Goal: Task Accomplishment & Management: Manage account settings

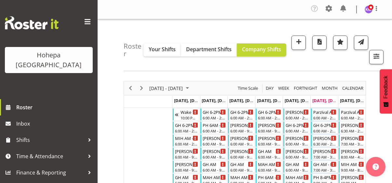
click at [87, 20] on span at bounding box center [87, 22] width 10 height 10
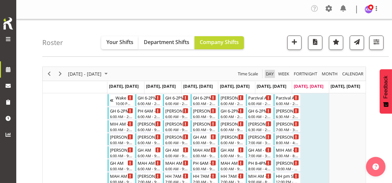
click at [270, 72] on span "Day" at bounding box center [269, 74] width 9 height 8
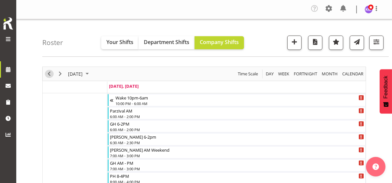
click at [47, 73] on span "Previous" at bounding box center [49, 74] width 8 height 8
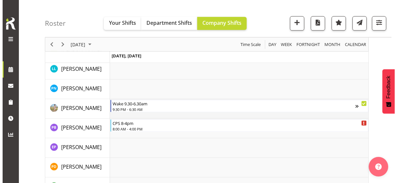
scroll to position [1530, 0]
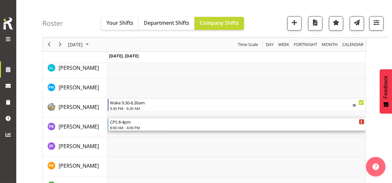
click at [129, 126] on div "8:00 AM - 4:00 PM" at bounding box center [237, 127] width 255 height 5
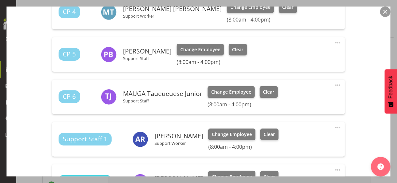
scroll to position [293, 0]
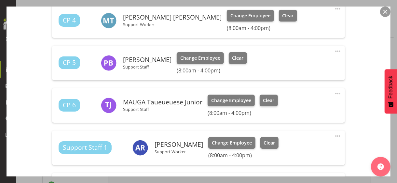
click at [334, 49] on span at bounding box center [338, 51] width 8 height 8
click at [283, 64] on link "Edit" at bounding box center [310, 67] width 63 height 12
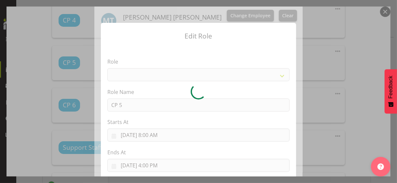
select select
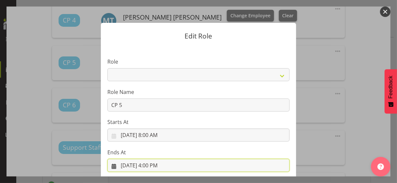
click at [149, 166] on input "[DATE] 4:00 PM" at bounding box center [198, 165] width 182 height 13
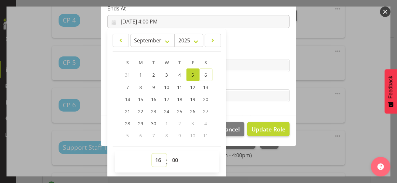
drag, startPoint x: 154, startPoint y: 157, endPoint x: 156, endPoint y: 154, distance: 3.9
click at [154, 157] on select "00 01 02 03 04 05 06 07 08 09 10 11 12 13 14 15 16 17 18 19 20 21 22 23" at bounding box center [159, 159] width 15 height 13
select select "17"
click at [152, 153] on select "00 01 02 03 04 05 06 07 08 09 10 11 12 13 14 15 16 17 18 19 20 21 22 23" at bounding box center [159, 159] width 15 height 13
type input "[DATE] 5:00 PM"
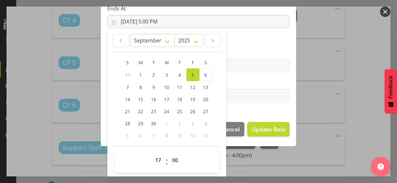
click at [229, 84] on label "Tasks" at bounding box center [198, 83] width 182 height 8
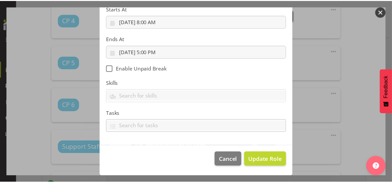
scroll to position [113, 0]
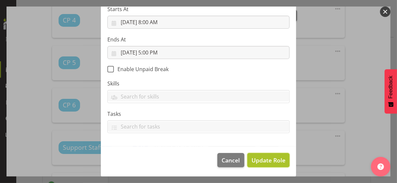
click at [262, 159] on span "Update Role" at bounding box center [269, 160] width 34 height 8
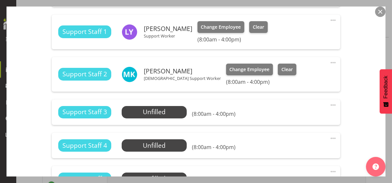
scroll to position [521, 0]
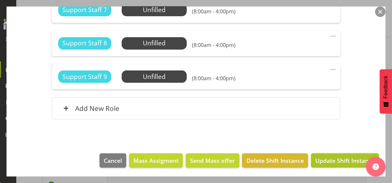
click at [333, 157] on span "Update Shift Instance" at bounding box center [346, 160] width 60 height 8
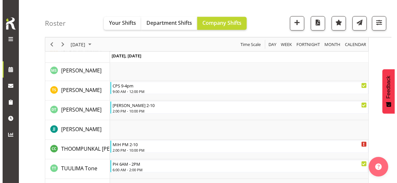
scroll to position [1986, 0]
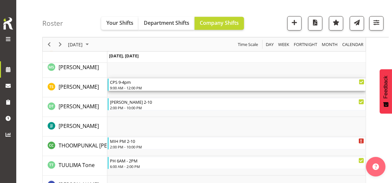
click at [120, 84] on div "CPS 9-4pm 9:00 AM - 12:00 PM" at bounding box center [237, 84] width 255 height 12
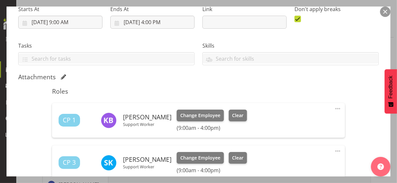
scroll to position [195, 0]
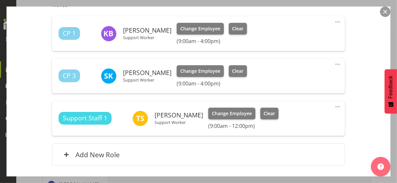
click at [334, 63] on span at bounding box center [338, 64] width 8 height 8
click at [285, 77] on link "Edit" at bounding box center [310, 80] width 63 height 12
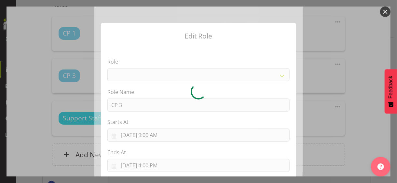
select select
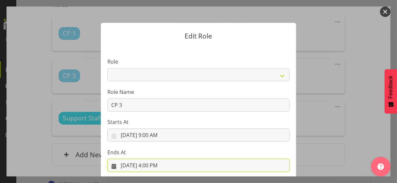
click at [148, 166] on input "[DATE] 4:00 PM" at bounding box center [198, 165] width 182 height 13
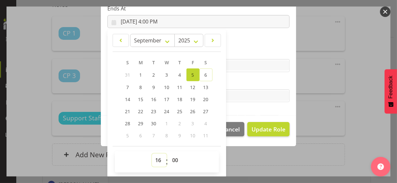
click at [154, 157] on select "00 01 02 03 04 05 06 07 08 09 10 11 12 13 14 15 16 17 18 19 20 21 22 23" at bounding box center [159, 159] width 15 height 13
click at [156, 154] on select "00 01 02 03 04 05 06 07 08 09 10 11 12 13 14 15 16 17 18 19 20 21 22 23" at bounding box center [159, 159] width 15 height 13
select select "14"
click at [152, 153] on select "00 01 02 03 04 05 06 07 08 09 10 11 12 13 14 15 16 17 18 19 20 21 22 23" at bounding box center [159, 159] width 15 height 13
type input "[DATE] 2:00 PM"
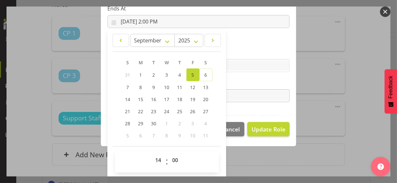
drag, startPoint x: 238, startPoint y: 82, endPoint x: 243, endPoint y: 91, distance: 10.1
click at [238, 82] on label "Tasks" at bounding box center [198, 83] width 182 height 8
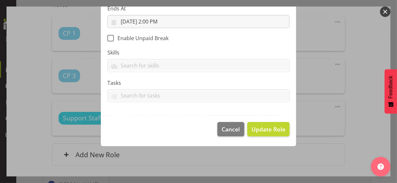
scroll to position [113, 0]
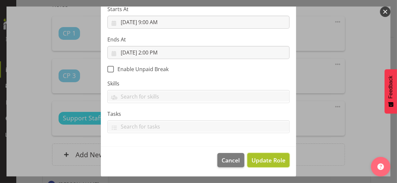
click at [267, 160] on span "Update Role" at bounding box center [269, 160] width 34 height 8
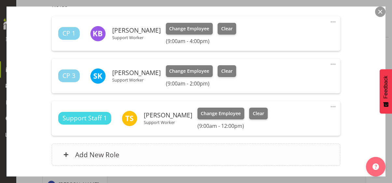
click at [175, 149] on div "Add New Role" at bounding box center [196, 154] width 289 height 22
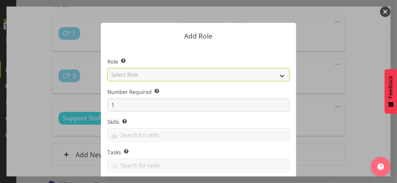
click at [146, 75] on select "Select Role CP House Leader Support Staff Wake" at bounding box center [198, 74] width 182 height 13
select select "1091"
click at [107, 68] on select "Select Role CP House Leader Support Staff Wake" at bounding box center [198, 74] width 182 height 13
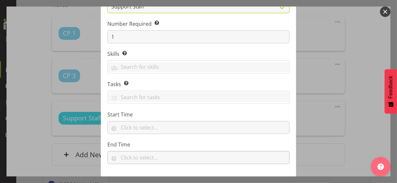
scroll to position [99, 0]
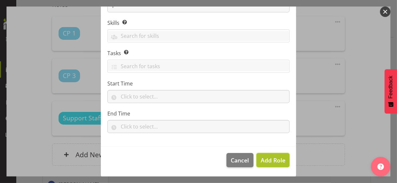
click at [268, 161] on span "Add Role" at bounding box center [273, 160] width 25 height 8
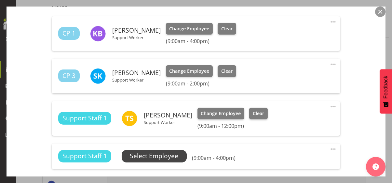
click at [165, 156] on span "Select Employee" at bounding box center [154, 155] width 49 height 9
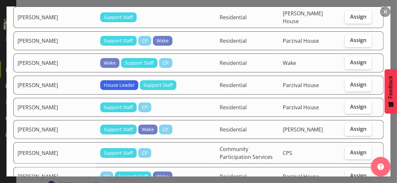
scroll to position [488, 0]
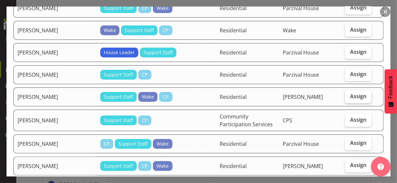
click at [350, 93] on span "Assign" at bounding box center [358, 96] width 16 height 7
click at [349, 94] on input "Assign" at bounding box center [347, 96] width 4 height 4
checkbox input "true"
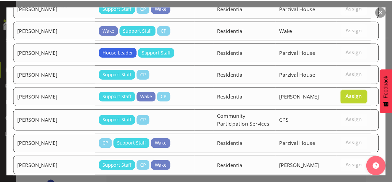
scroll to position [552, 0]
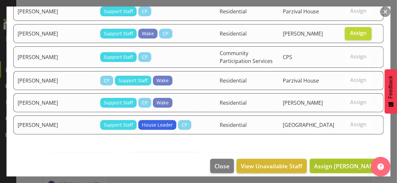
click at [325, 162] on span "Assign [PERSON_NAME]" at bounding box center [347, 166] width 66 height 8
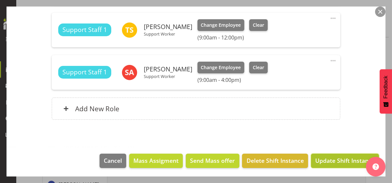
click at [331, 160] on span "Update Shift Instance" at bounding box center [346, 160] width 60 height 8
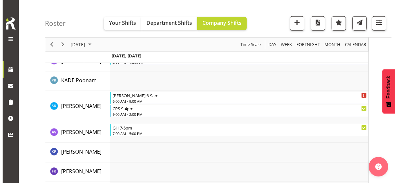
scroll to position [1205, 0]
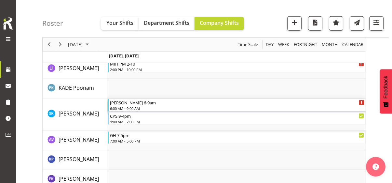
click at [132, 105] on div "[PERSON_NAME] 6-9am 6:00 AM - 9:00 AM" at bounding box center [237, 105] width 255 height 12
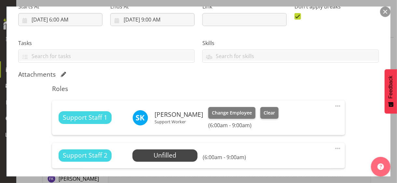
scroll to position [130, 0]
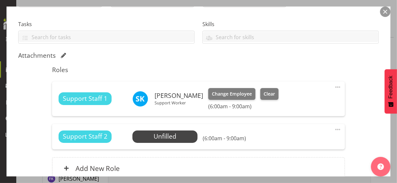
click at [334, 86] on span at bounding box center [338, 87] width 8 height 8
click at [294, 101] on link "Edit" at bounding box center [310, 103] width 63 height 12
select select "8"
select select "2025"
select select "6"
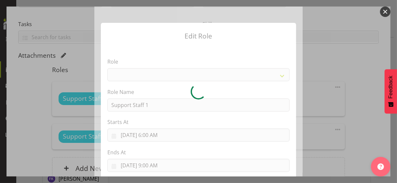
select select "1091"
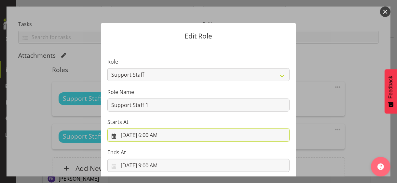
click at [152, 135] on input "[DATE] 6:00 AM" at bounding box center [198, 134] width 182 height 13
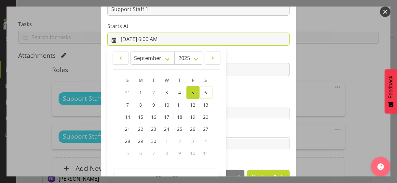
scroll to position [113, 0]
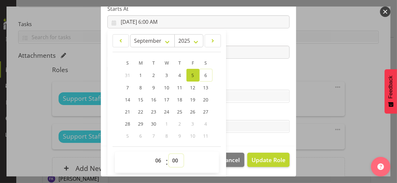
drag, startPoint x: 170, startPoint y: 158, endPoint x: 170, endPoint y: 153, distance: 4.9
click at [170, 157] on select "00 01 02 03 04 05 06 07 08 09 10 11 12 13 14 15 16 17 18 19 20 21 22 23 24 25 2…" at bounding box center [176, 160] width 15 height 13
select select "45"
click at [169, 154] on select "00 01 02 03 04 05 06 07 08 09 10 11 12 13 14 15 16 17 18 19 20 21 22 23 24 25 2…" at bounding box center [176, 160] width 15 height 13
type input "[DATE] 6:45 AM"
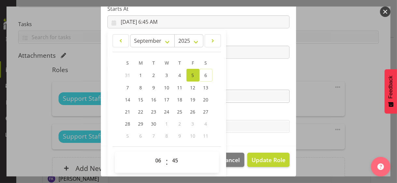
drag, startPoint x: 234, startPoint y: 80, endPoint x: 239, endPoint y: 91, distance: 12.1
click at [234, 80] on label "Skills" at bounding box center [198, 83] width 182 height 8
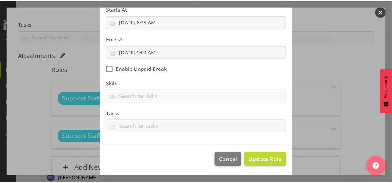
scroll to position [113, 0]
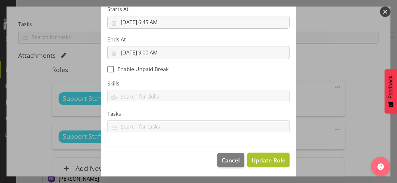
click at [262, 160] on span "Update Role" at bounding box center [269, 160] width 34 height 8
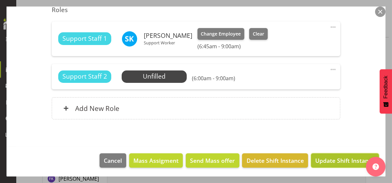
click at [336, 160] on span "Update Shift Instance" at bounding box center [346, 160] width 60 height 8
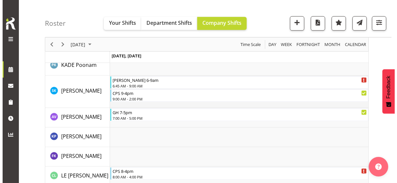
scroll to position [1237, 0]
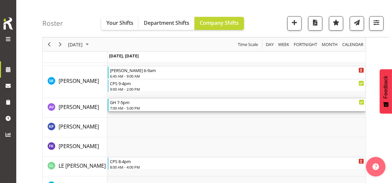
click at [131, 106] on div "7:00 AM - 5:00 PM" at bounding box center [237, 107] width 255 height 5
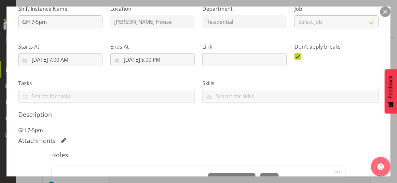
scroll to position [163, 0]
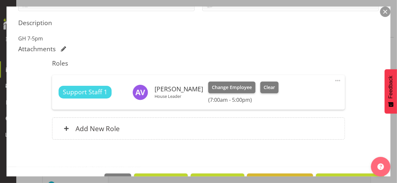
click at [334, 78] on span at bounding box center [338, 81] width 8 height 8
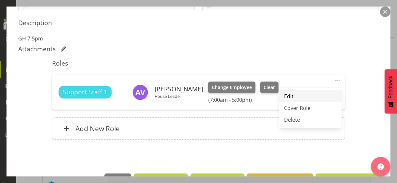
click at [284, 93] on link "Edit" at bounding box center [310, 96] width 63 height 12
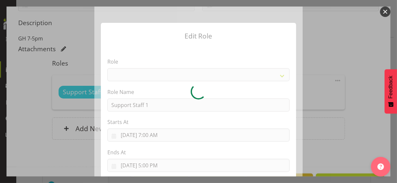
select select "1091"
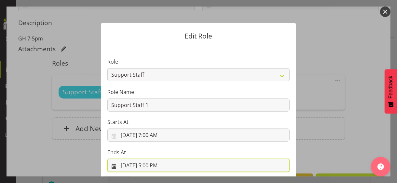
click at [149, 164] on input "[DATE] 5:00 PM" at bounding box center [198, 165] width 182 height 13
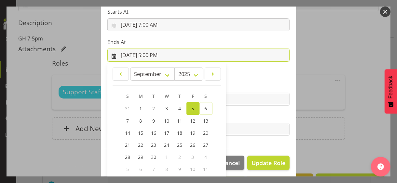
scroll to position [144, 0]
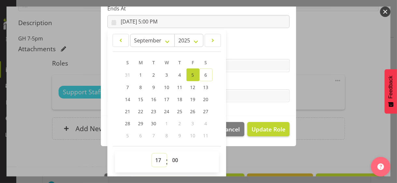
click at [157, 156] on select "00 01 02 03 04 05 06 07 08 09 10 11 12 13 14 15 16 17 18 19 20 21 22 23" at bounding box center [159, 159] width 15 height 13
select select "15"
click at [152, 153] on select "00 01 02 03 04 05 06 07 08 09 10 11 12 13 14 15 16 17 18 19 20 21 22 23" at bounding box center [159, 159] width 15 height 13
type input "[DATE] 3:00 PM"
click at [249, 81] on label "Tasks" at bounding box center [198, 83] width 182 height 8
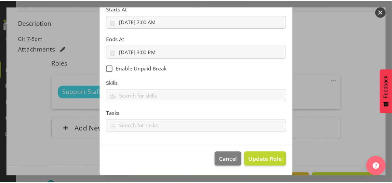
scroll to position [113, 0]
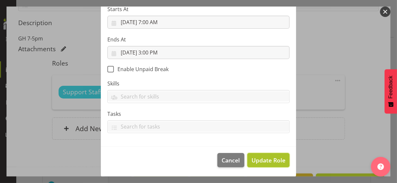
click at [264, 158] on span "Update Role" at bounding box center [269, 160] width 34 height 8
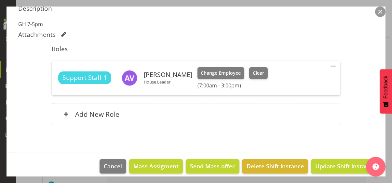
scroll to position [183, 0]
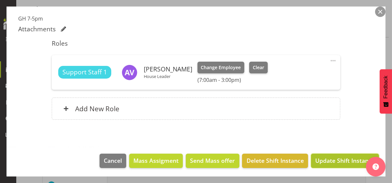
click at [335, 160] on span "Update Shift Instance" at bounding box center [346, 160] width 60 height 8
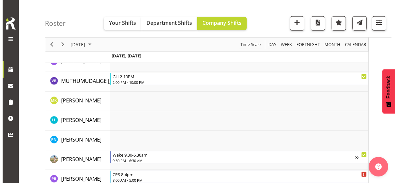
scroll to position [1477, 0]
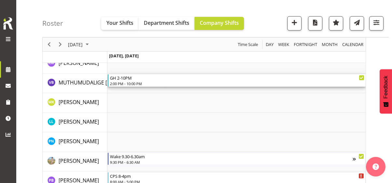
click at [129, 81] on div "2:00 PM - 10:00 PM" at bounding box center [237, 83] width 255 height 5
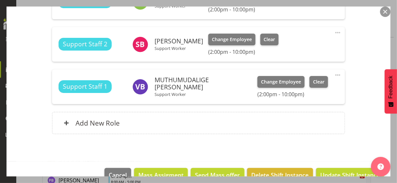
scroll to position [260, 0]
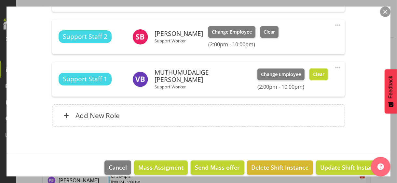
click at [313, 77] on button "Clear" at bounding box center [319, 74] width 19 height 12
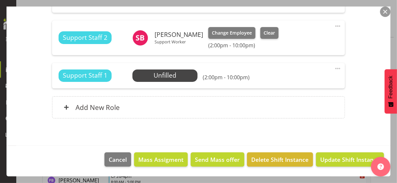
scroll to position [259, 0]
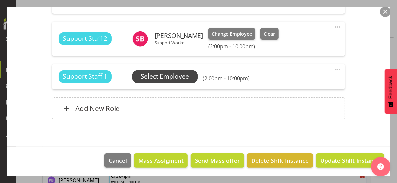
click at [161, 77] on span "Select Employee" at bounding box center [165, 76] width 49 height 9
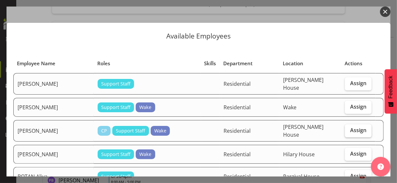
click at [350, 127] on span "Assign" at bounding box center [358, 130] width 16 height 7
click at [349, 128] on input "Assign" at bounding box center [347, 130] width 4 height 4
checkbox input "true"
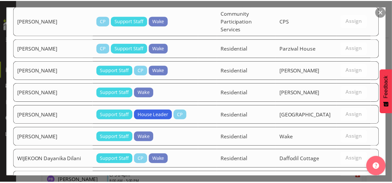
scroll to position [929, 0]
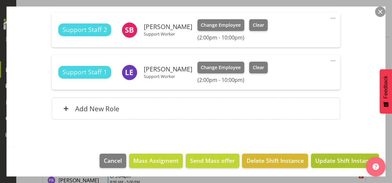
click at [327, 162] on span "Update Shift Instance" at bounding box center [346, 160] width 60 height 8
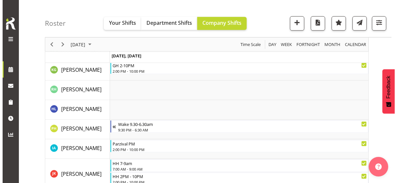
scroll to position [1053, 0]
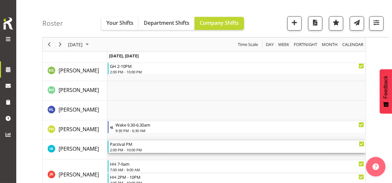
click at [131, 147] on div "2:00 PM - 10:00 PM" at bounding box center [237, 149] width 255 height 5
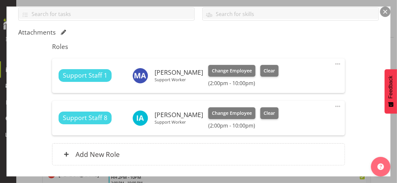
scroll to position [195, 0]
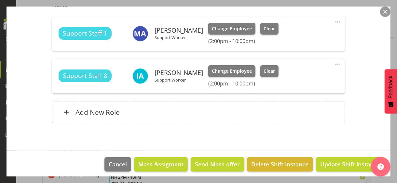
click at [334, 62] on span at bounding box center [338, 64] width 8 height 8
click at [284, 77] on link "Edit" at bounding box center [310, 80] width 63 height 12
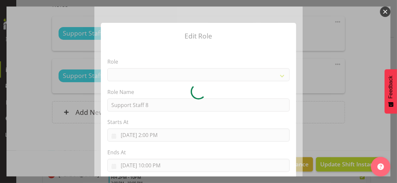
select select "1091"
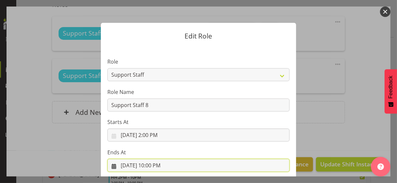
click at [148, 165] on input "[DATE] 10:00 PM" at bounding box center [198, 165] width 182 height 13
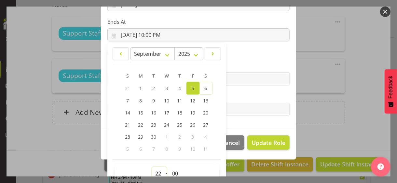
drag, startPoint x: 154, startPoint y: 171, endPoint x: 154, endPoint y: 167, distance: 3.9
click at [154, 171] on select "00 01 02 03 04 05 06 07 08 09 10 11 12 13 14 15 16 17 18 19 20 21 22 23" at bounding box center [159, 173] width 15 height 13
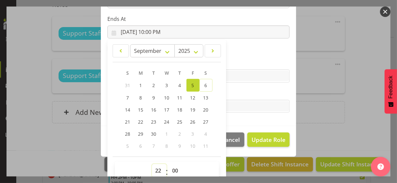
select select "18"
click at [152, 164] on select "00 01 02 03 04 05 06 07 08 09 10 11 12 13 14 15 16 17 18 19 20 21 22 23" at bounding box center [159, 170] width 15 height 13
type input "[DATE] 6:00 PM"
drag, startPoint x: 170, startPoint y: 169, endPoint x: 173, endPoint y: 164, distance: 5.8
click at [171, 167] on select "00 01 02 03 04 05 06 07 08 09 10 11 12 13 14 15 16 17 18 19 20 21 22 23 24 25 2…" at bounding box center [176, 170] width 15 height 13
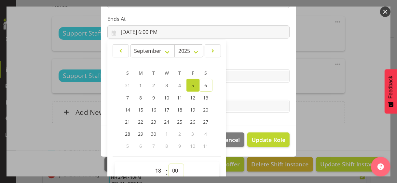
select select "30"
click at [169, 164] on select "00 01 02 03 04 05 06 07 08 09 10 11 12 13 14 15 16 17 18 19 20 21 22 23 24 25 2…" at bounding box center [176, 170] width 15 height 13
type input "[DATE] 6:30 PM"
click at [236, 93] on label "Tasks" at bounding box center [198, 93] width 182 height 8
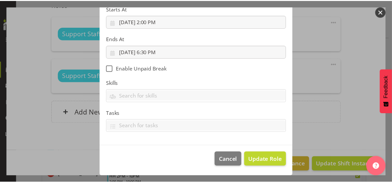
scroll to position [113, 0]
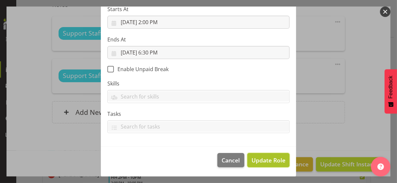
click at [265, 158] on span "Update Role" at bounding box center [269, 160] width 34 height 8
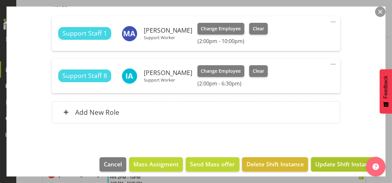
click at [326, 162] on span "Update Shift Instance" at bounding box center [346, 164] width 60 height 8
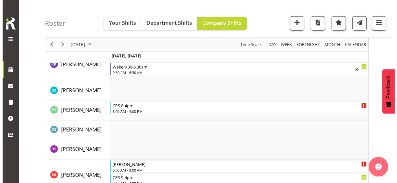
scroll to position [1813, 0]
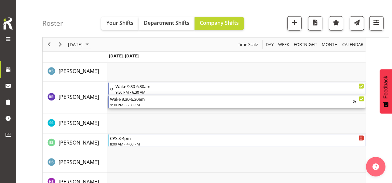
click at [128, 104] on div "9:30 PM - 6:30 AM" at bounding box center [231, 104] width 243 height 5
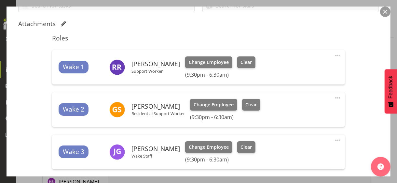
scroll to position [163, 0]
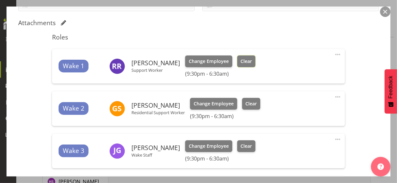
click at [242, 63] on span "Clear" at bounding box center [246, 61] width 11 height 7
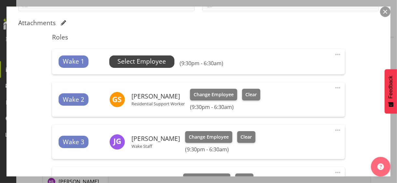
click at [139, 63] on span "Select Employee" at bounding box center [142, 61] width 49 height 9
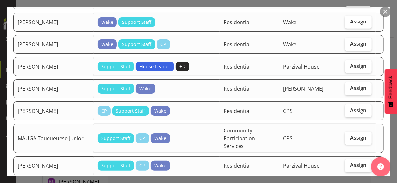
scroll to position [293, 0]
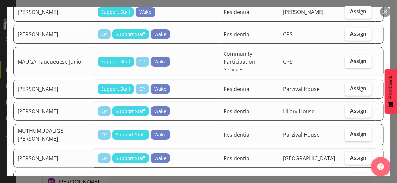
click at [350, 177] on span "Assign" at bounding box center [358, 180] width 16 height 7
click at [348, 179] on input "Assign" at bounding box center [347, 181] width 4 height 4
checkbox input "true"
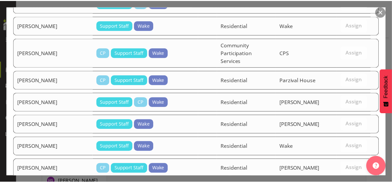
scroll to position [571, 0]
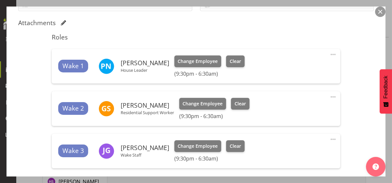
click at [350, 102] on div "Shift Instance Name Wake 9.30-6.30am Location Wake Department Residential Job S…" at bounding box center [196, 99] width 356 height 382
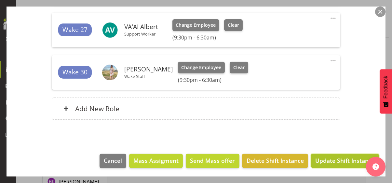
click at [334, 158] on span "Update Shift Instance" at bounding box center [346, 160] width 60 height 8
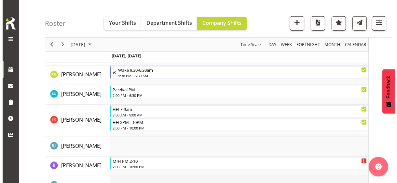
scroll to position [1097, 0]
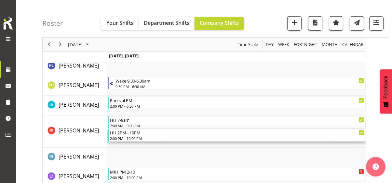
click at [131, 135] on div "2:00 PM - 10:00 PM" at bounding box center [237, 137] width 255 height 5
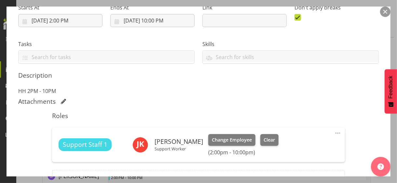
scroll to position [183, 0]
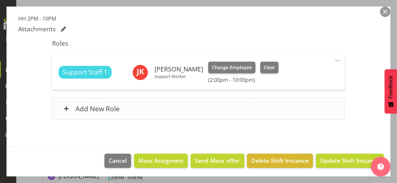
click at [156, 105] on div "Add New Role" at bounding box center [198, 108] width 293 height 22
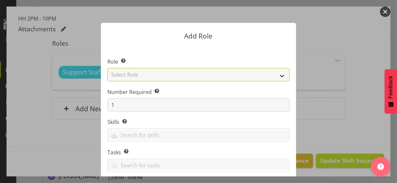
click at [135, 75] on select "Select Role CP House Leader Support Staff Wake" at bounding box center [198, 74] width 182 height 13
select select "1091"
click at [107, 68] on select "Select Role CP House Leader Support Staff Wake" at bounding box center [198, 74] width 182 height 13
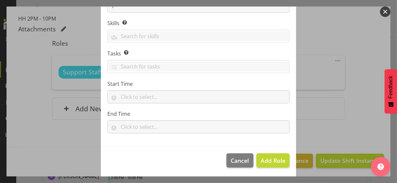
scroll to position [99, 0]
drag, startPoint x: 268, startPoint y: 156, endPoint x: 285, endPoint y: 131, distance: 30.4
click at [269, 154] on button "Add Role" at bounding box center [273, 160] width 33 height 14
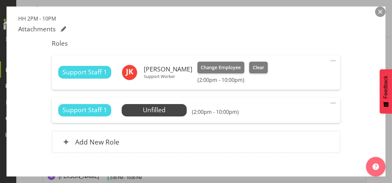
click at [330, 100] on span at bounding box center [334, 103] width 8 height 8
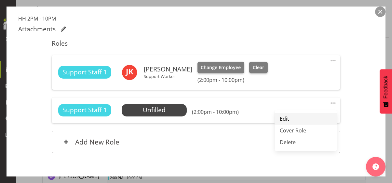
click at [285, 116] on link "Edit" at bounding box center [306, 119] width 63 height 12
select select "8"
select select "2025"
select select "14"
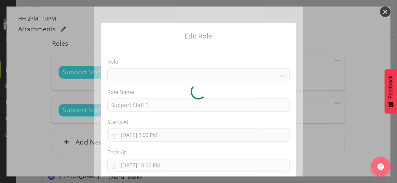
select select "1091"
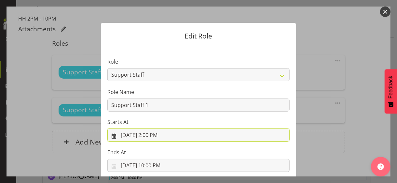
click at [149, 134] on input "[DATE] 2:00 PM" at bounding box center [198, 134] width 182 height 13
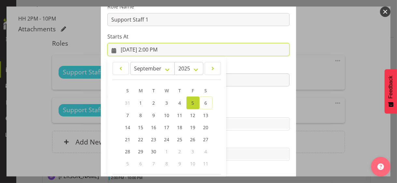
scroll to position [113, 0]
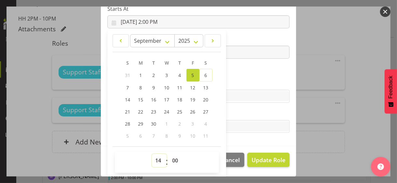
click at [156, 157] on select "00 01 02 03 04 05 06 07 08 09 10 11 12 13 14 15 16 17 18 19 20 21 22 23" at bounding box center [159, 160] width 15 height 13
select select "10"
click at [152, 154] on select "00 01 02 03 04 05 06 07 08 09 10 11 12 13 14 15 16 17 18 19 20 21 22 23" at bounding box center [159, 160] width 15 height 13
type input "[DATE] 10:00 AM"
click at [238, 77] on section "Role CP House Leader Support Staff Wake Role Name Support Staff 1 Starts At [DA…" at bounding box center [198, 39] width 195 height 213
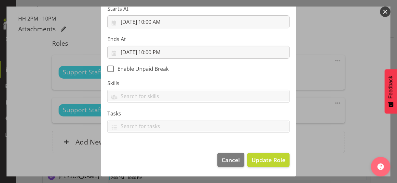
scroll to position [113, 0]
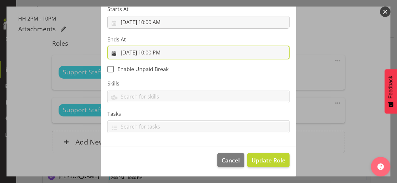
click at [153, 53] on input "[DATE] 10:00 PM" at bounding box center [198, 52] width 182 height 13
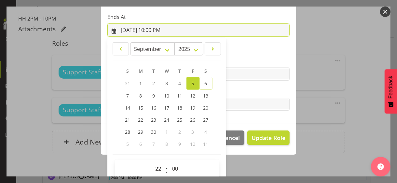
scroll to position [144, 0]
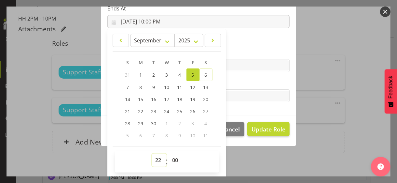
drag, startPoint x: 153, startPoint y: 158, endPoint x: 155, endPoint y: 155, distance: 3.6
click at [154, 158] on select "00 01 02 03 04 05 06 07 08 09 10 11 12 13 14 15 16 17 18 19 20 21 22 23" at bounding box center [159, 159] width 15 height 13
select select "14"
click at [152, 153] on select "00 01 02 03 04 05 06 07 08 09 10 11 12 13 14 15 16 17 18 19 20 21 22 23" at bounding box center [159, 159] width 15 height 13
type input "[DATE] 2:00 PM"
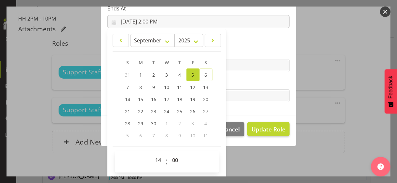
click at [238, 80] on label "Tasks" at bounding box center [198, 83] width 182 height 8
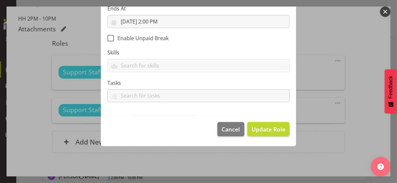
scroll to position [113, 0]
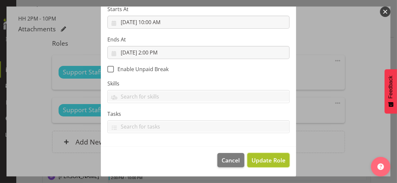
click at [267, 160] on span "Update Role" at bounding box center [269, 160] width 34 height 8
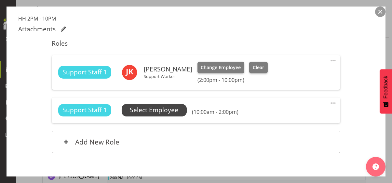
click at [163, 109] on span "Select Employee" at bounding box center [154, 109] width 49 height 9
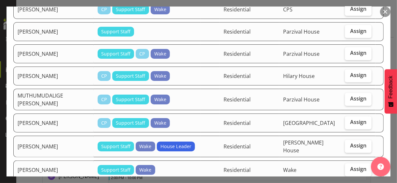
scroll to position [619, 0]
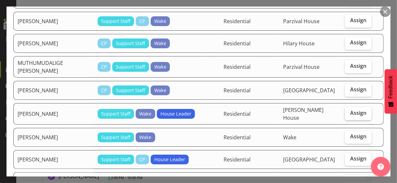
click at [350, 110] on span "Assign" at bounding box center [358, 113] width 16 height 7
click at [348, 111] on input "Assign" at bounding box center [347, 113] width 4 height 4
checkbox input "true"
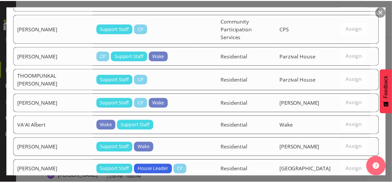
scroll to position [1095, 0]
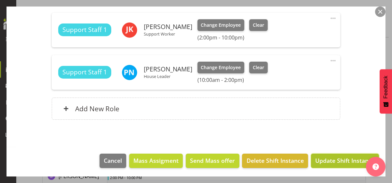
click at [331, 160] on span "Update Shift Instance" at bounding box center [346, 160] width 60 height 8
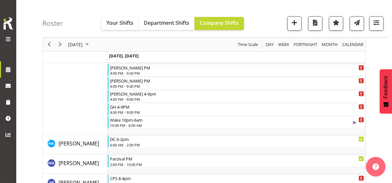
scroll to position [1097, 0]
